Goal: Use online tool/utility: Utilize a website feature to perform a specific function

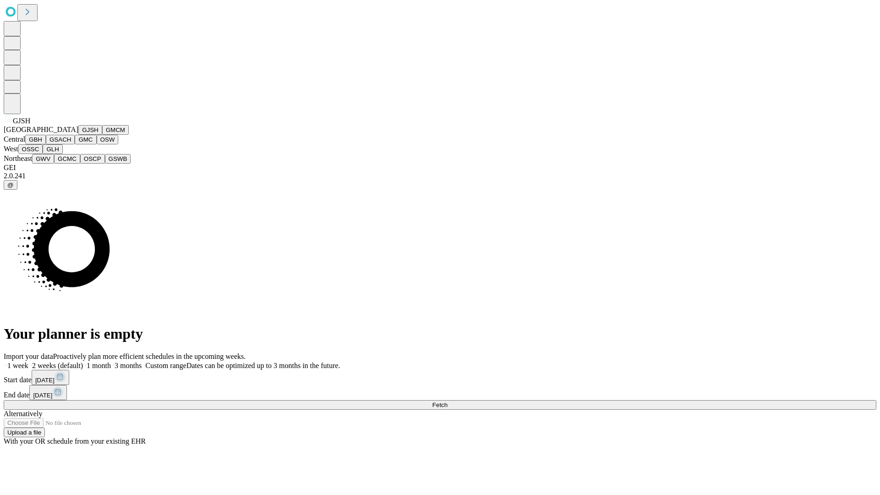
click at [78, 135] on button "GJSH" at bounding box center [90, 130] width 24 height 10
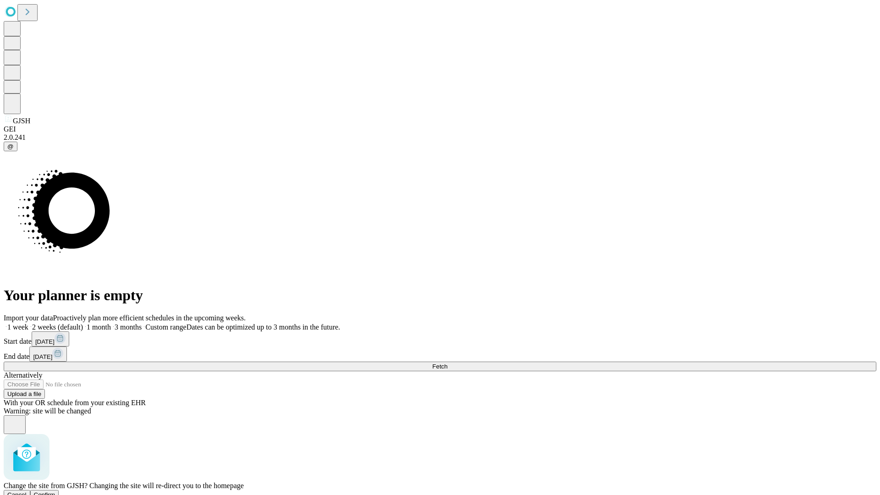
click at [55, 491] on span "Confirm" at bounding box center [45, 494] width 22 height 7
click at [28, 323] on label "1 week" at bounding box center [16, 327] width 25 height 8
click at [447, 363] on span "Fetch" at bounding box center [439, 366] width 15 height 7
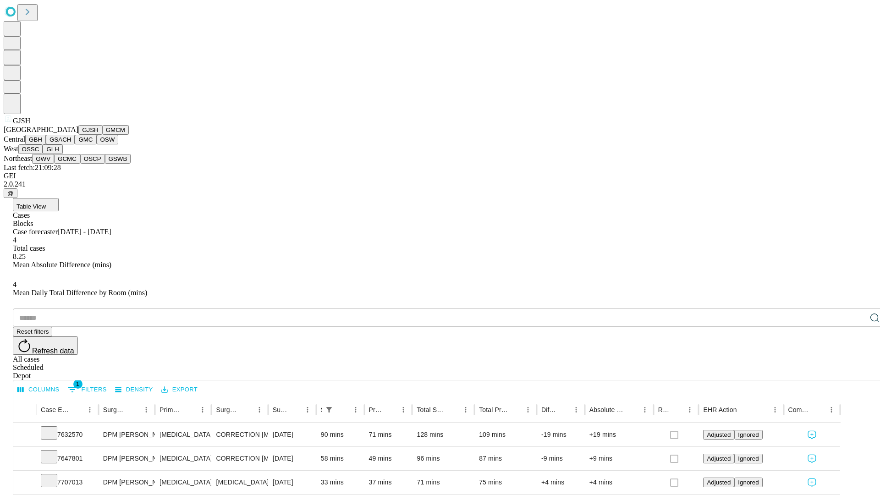
click at [102, 135] on button "GMCM" at bounding box center [115, 130] width 27 height 10
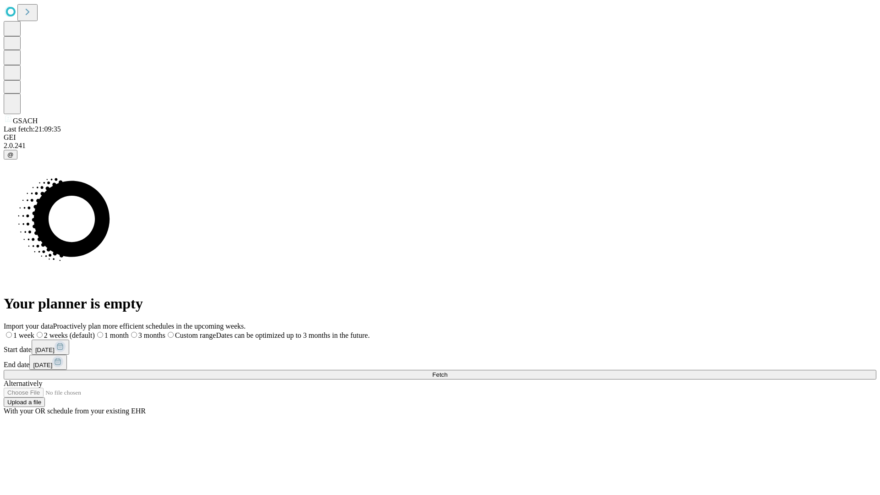
click at [34, 331] on label "1 week" at bounding box center [19, 335] width 31 height 8
click at [447, 371] on span "Fetch" at bounding box center [439, 374] width 15 height 7
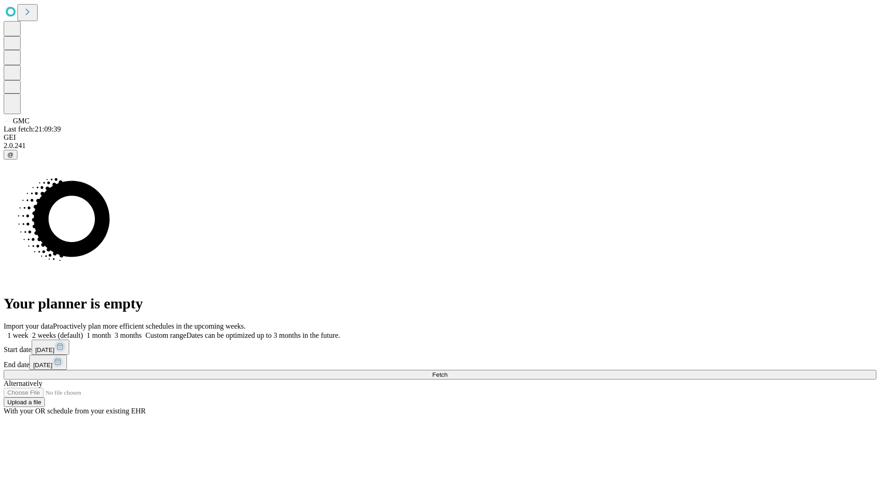
click at [28, 331] on label "1 week" at bounding box center [16, 335] width 25 height 8
click at [447, 371] on span "Fetch" at bounding box center [439, 374] width 15 height 7
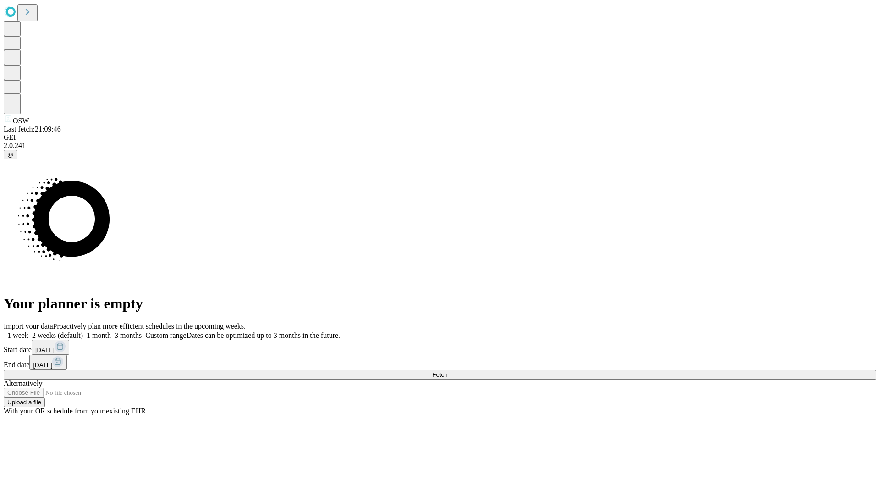
click at [28, 331] on label "1 week" at bounding box center [16, 335] width 25 height 8
click at [447, 371] on span "Fetch" at bounding box center [439, 374] width 15 height 7
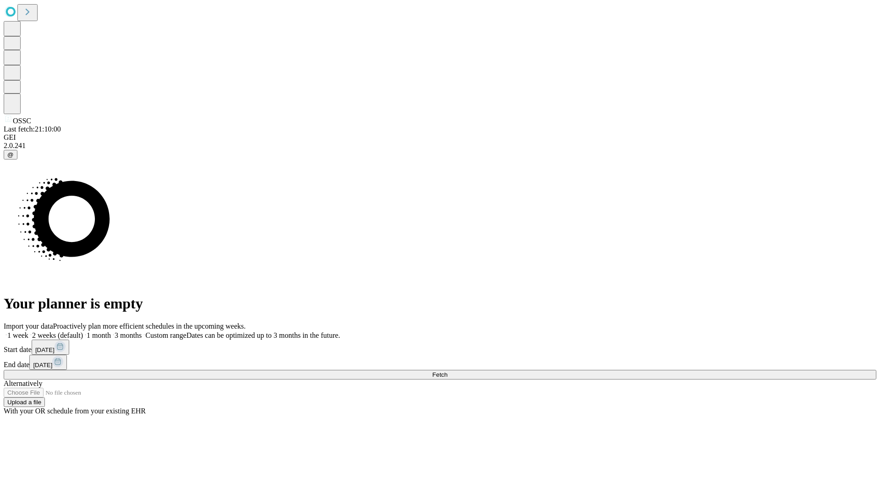
click at [28, 331] on label "1 week" at bounding box center [16, 335] width 25 height 8
click at [447, 371] on span "Fetch" at bounding box center [439, 374] width 15 height 7
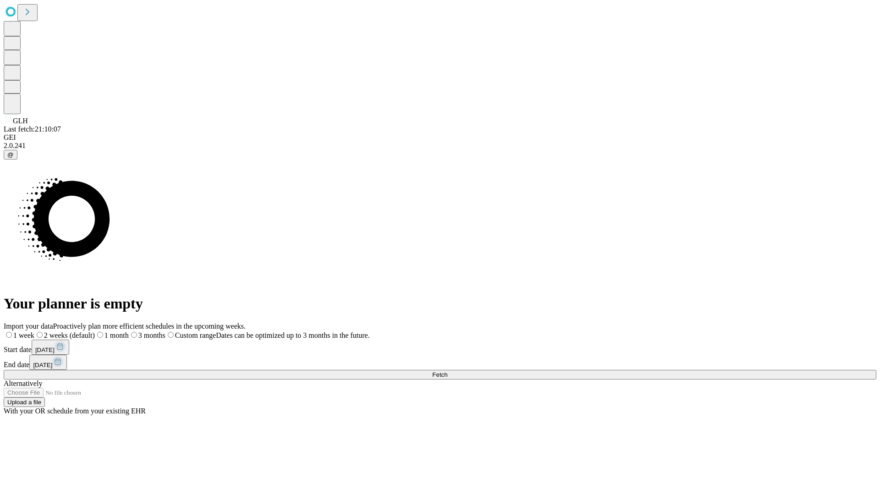
click at [34, 331] on label "1 week" at bounding box center [19, 335] width 31 height 8
click at [447, 371] on span "Fetch" at bounding box center [439, 374] width 15 height 7
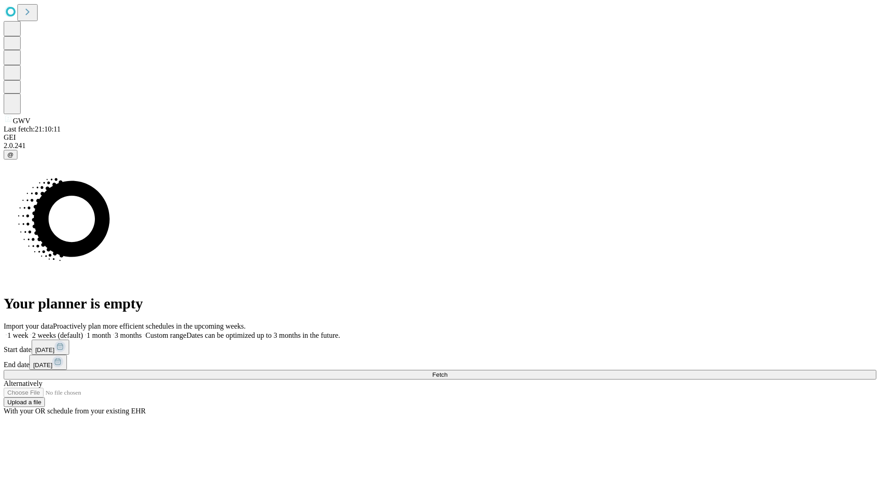
click at [28, 331] on label "1 week" at bounding box center [16, 335] width 25 height 8
click at [447, 371] on span "Fetch" at bounding box center [439, 374] width 15 height 7
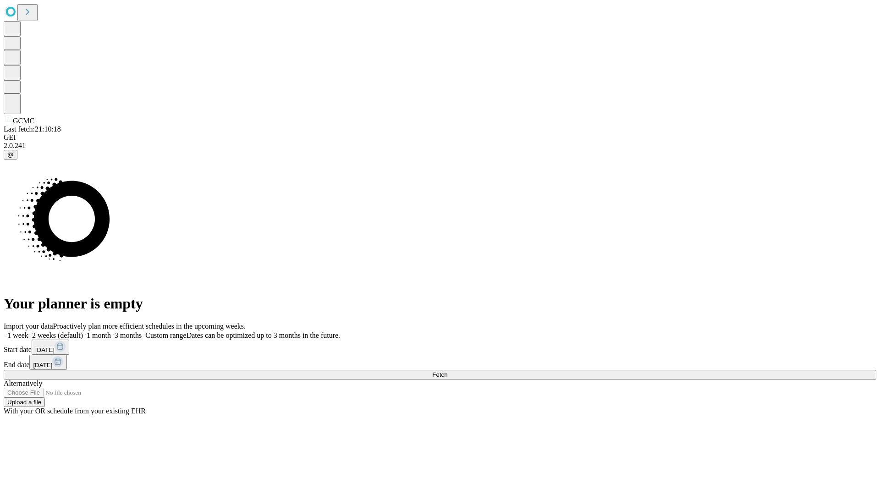
click at [28, 331] on label "1 week" at bounding box center [16, 335] width 25 height 8
click at [447, 371] on span "Fetch" at bounding box center [439, 374] width 15 height 7
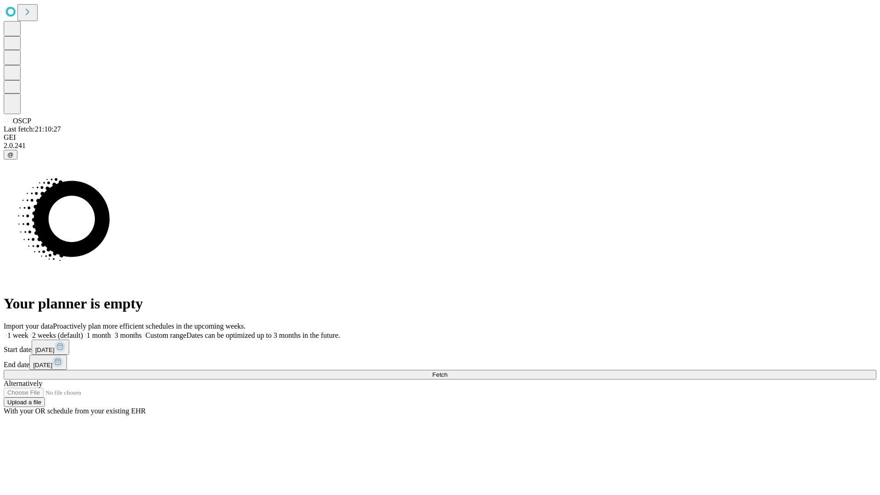
click at [28, 331] on label "1 week" at bounding box center [16, 335] width 25 height 8
click at [447, 371] on span "Fetch" at bounding box center [439, 374] width 15 height 7
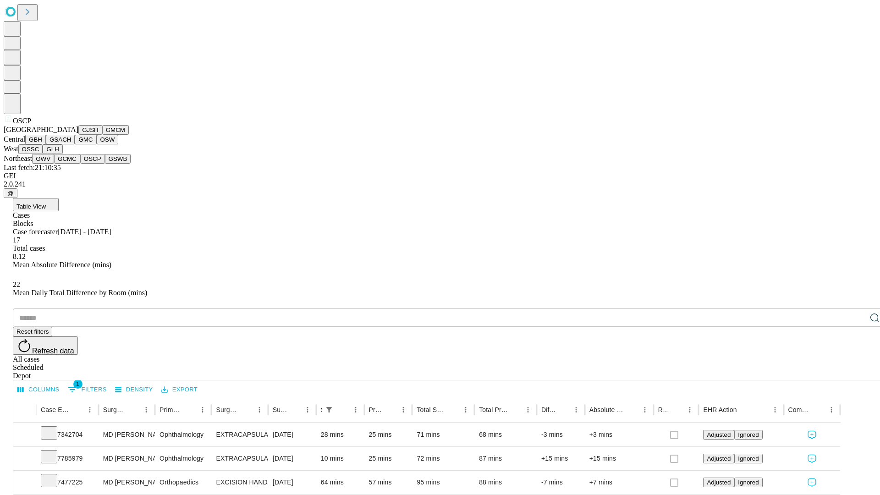
click at [105, 164] on button "GSWB" at bounding box center [118, 159] width 26 height 10
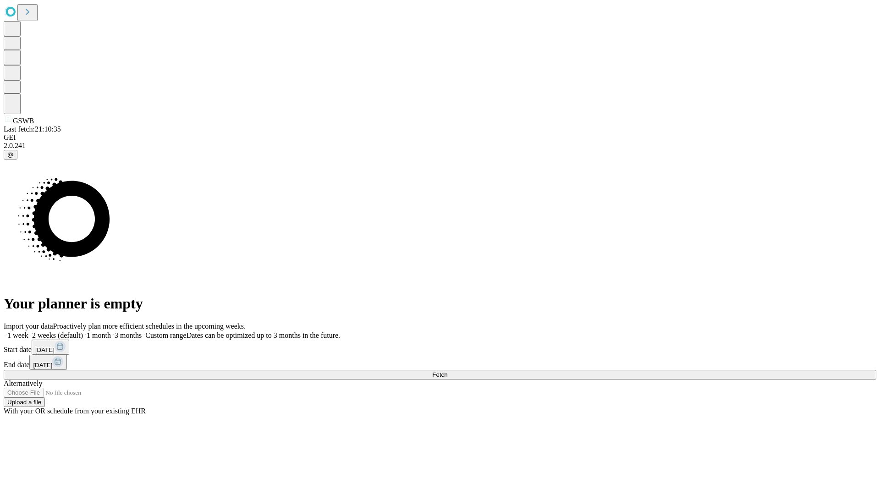
click at [28, 331] on label "1 week" at bounding box center [16, 335] width 25 height 8
click at [447, 371] on span "Fetch" at bounding box center [439, 374] width 15 height 7
